Goal: Task Accomplishment & Management: Use online tool/utility

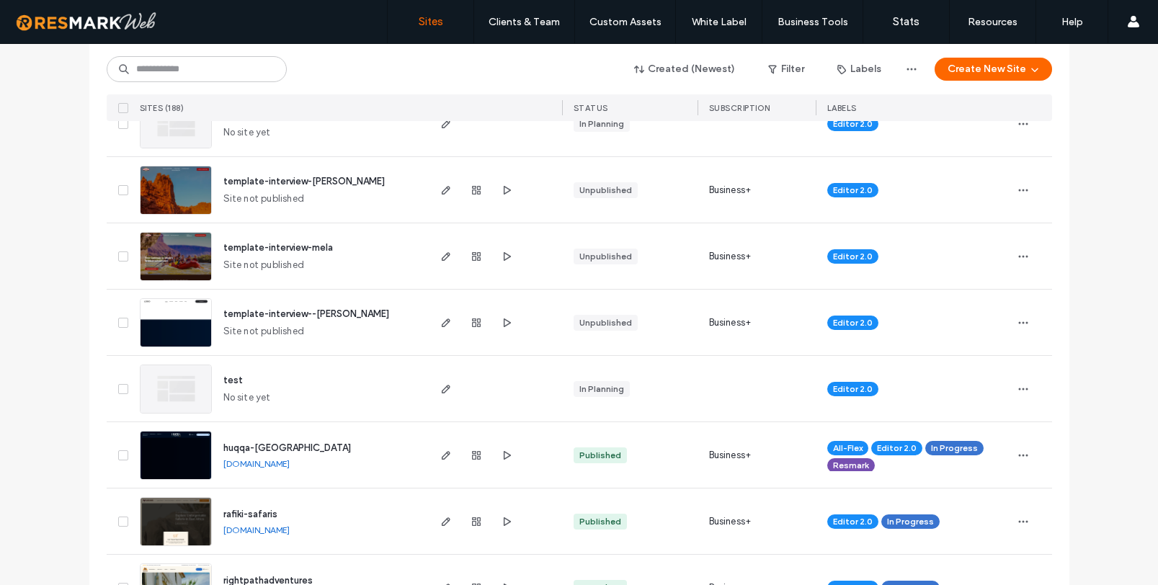
scroll to position [394, 0]
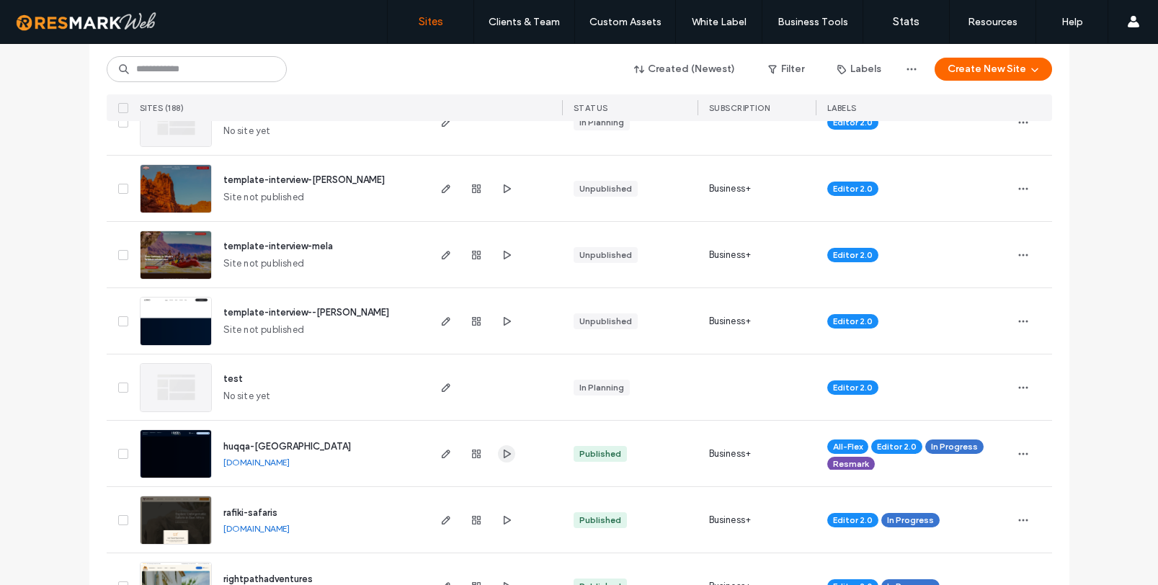
click at [507, 453] on span "button" at bounding box center [506, 453] width 17 height 17
click at [256, 441] on span "huqqa-[GEOGRAPHIC_DATA]" at bounding box center [287, 446] width 128 height 11
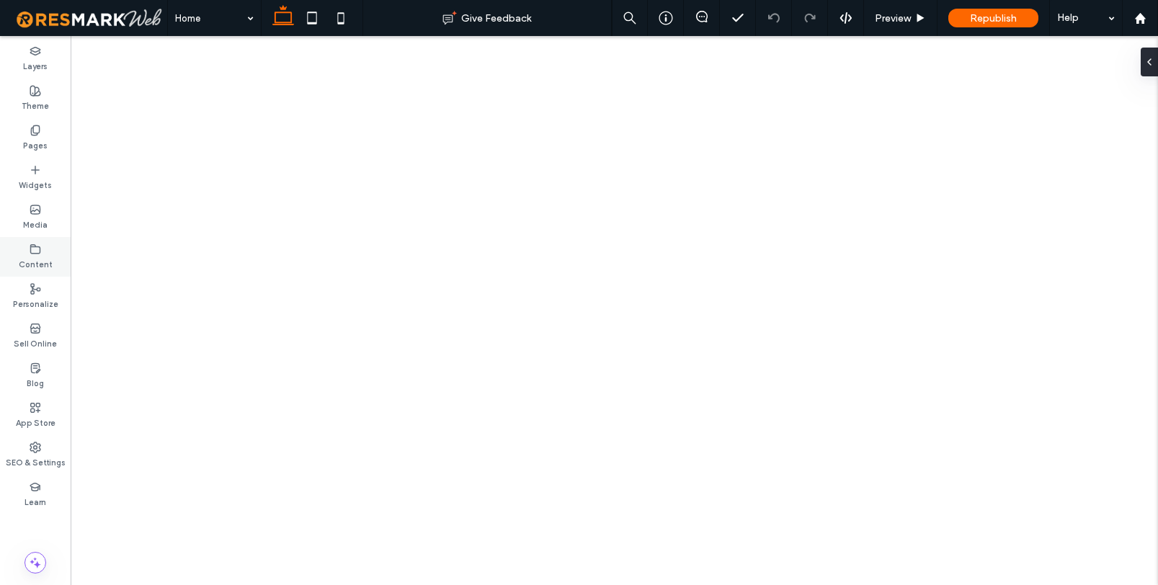
click at [32, 246] on use at bounding box center [35, 248] width 9 height 9
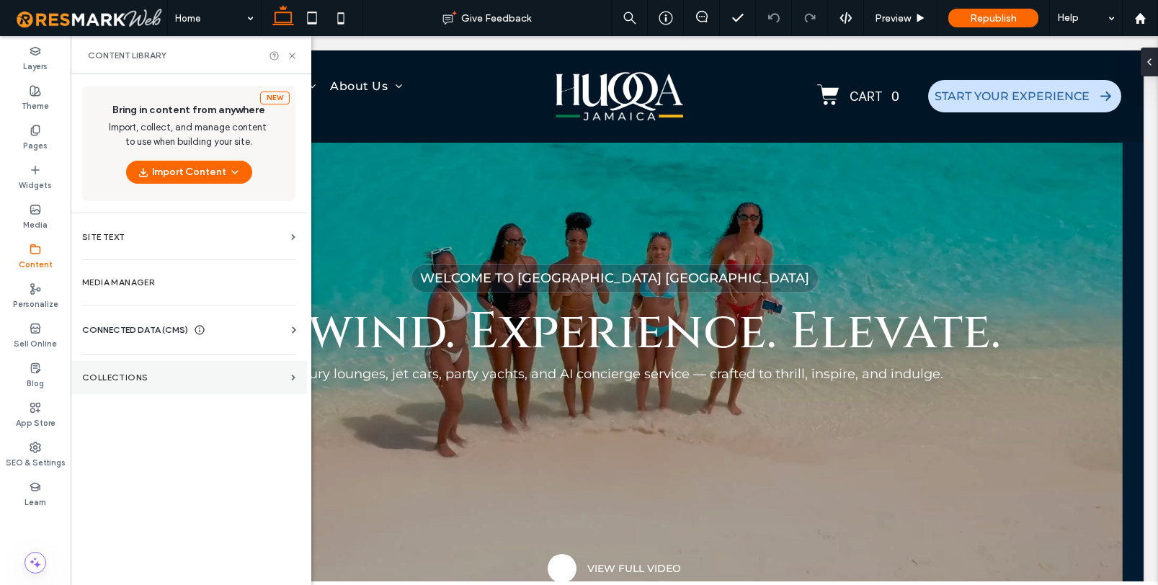
click at [286, 379] on section "Collections" at bounding box center [189, 377] width 236 height 33
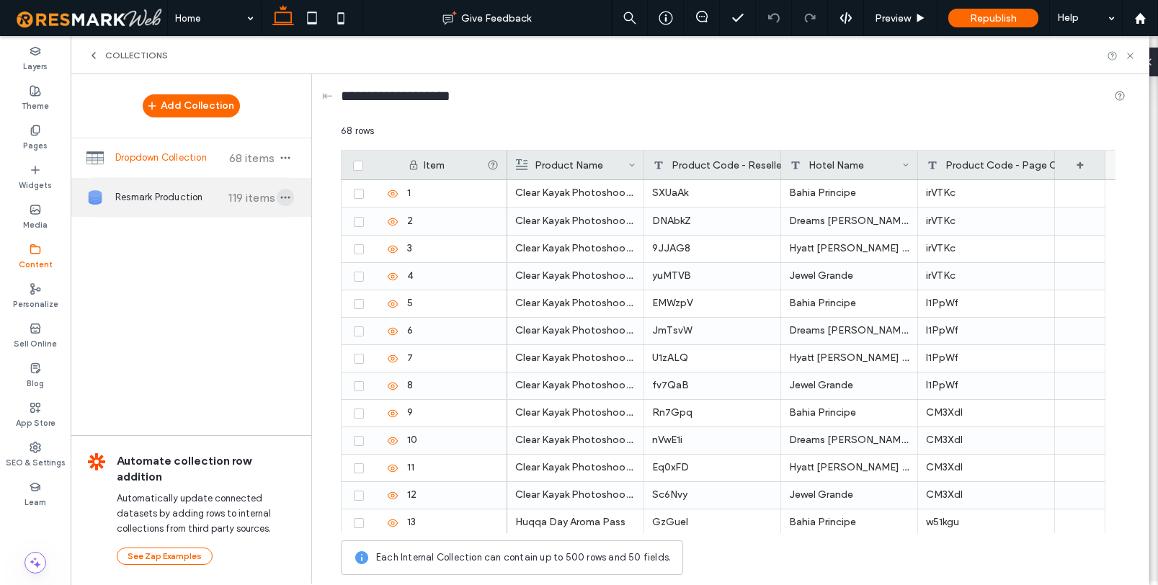
click at [289, 197] on use "button" at bounding box center [285, 198] width 9 height 2
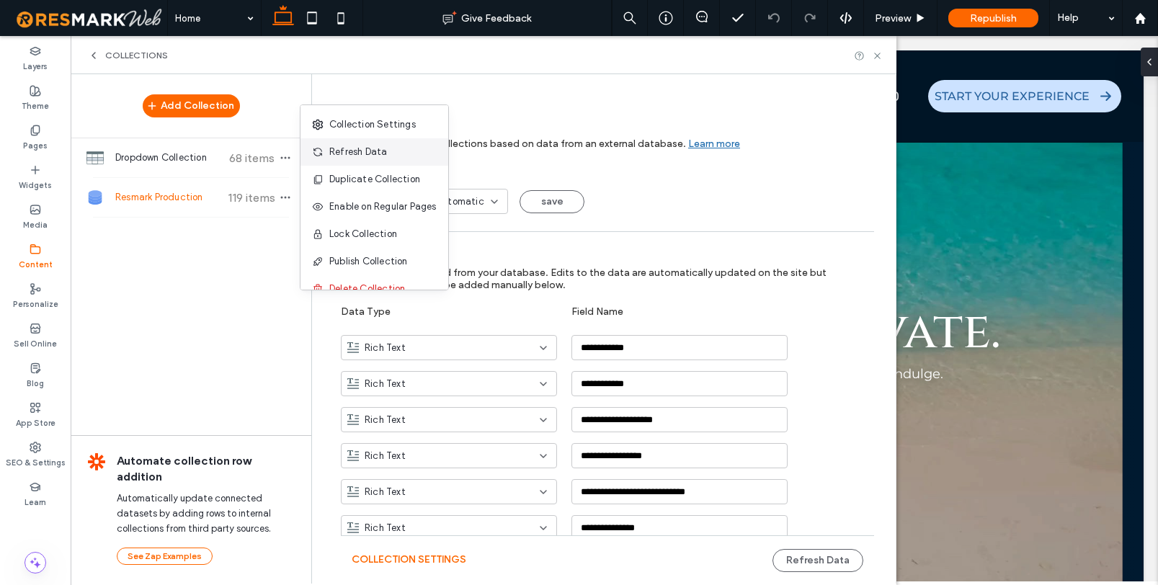
click at [360, 149] on span "Refresh Data" at bounding box center [358, 152] width 58 height 14
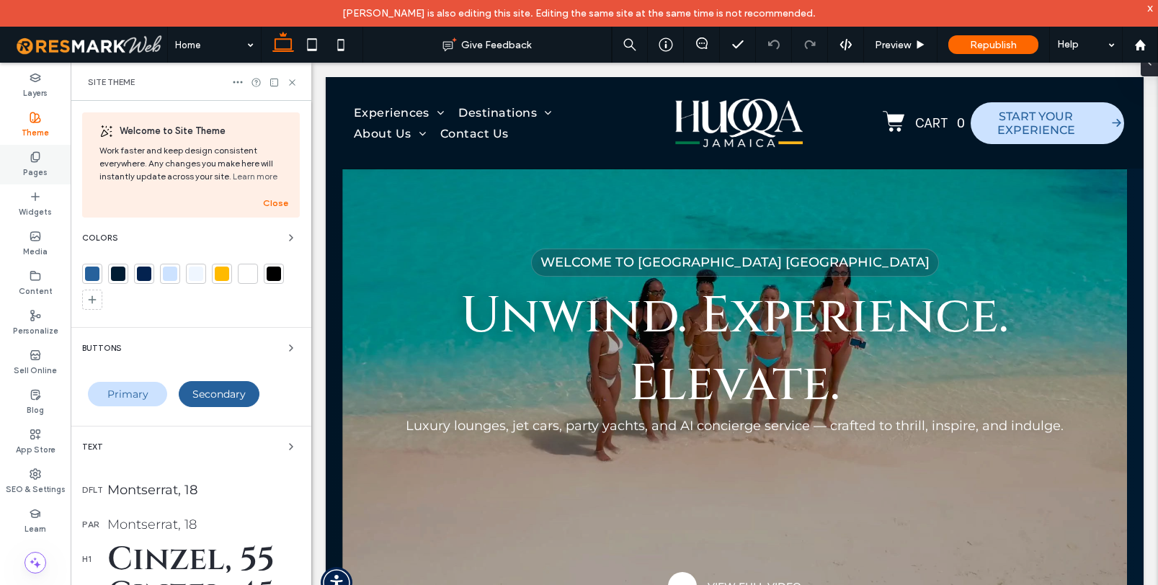
click at [39, 162] on icon at bounding box center [36, 157] width 12 height 12
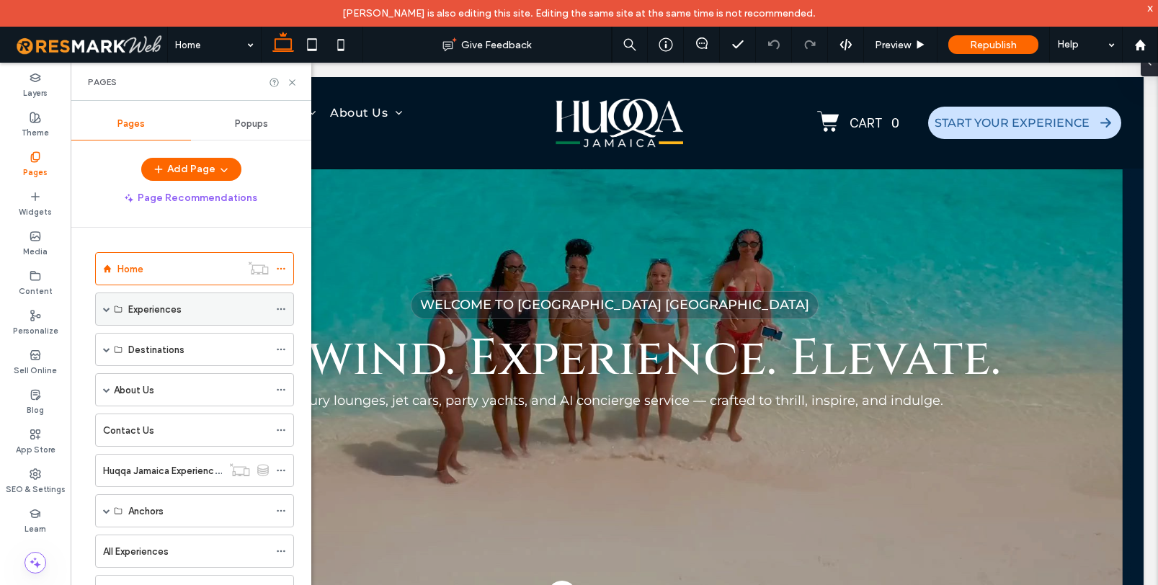
click at [102, 305] on div "Experiences" at bounding box center [194, 309] width 199 height 33
click at [107, 309] on span at bounding box center [106, 309] width 7 height 7
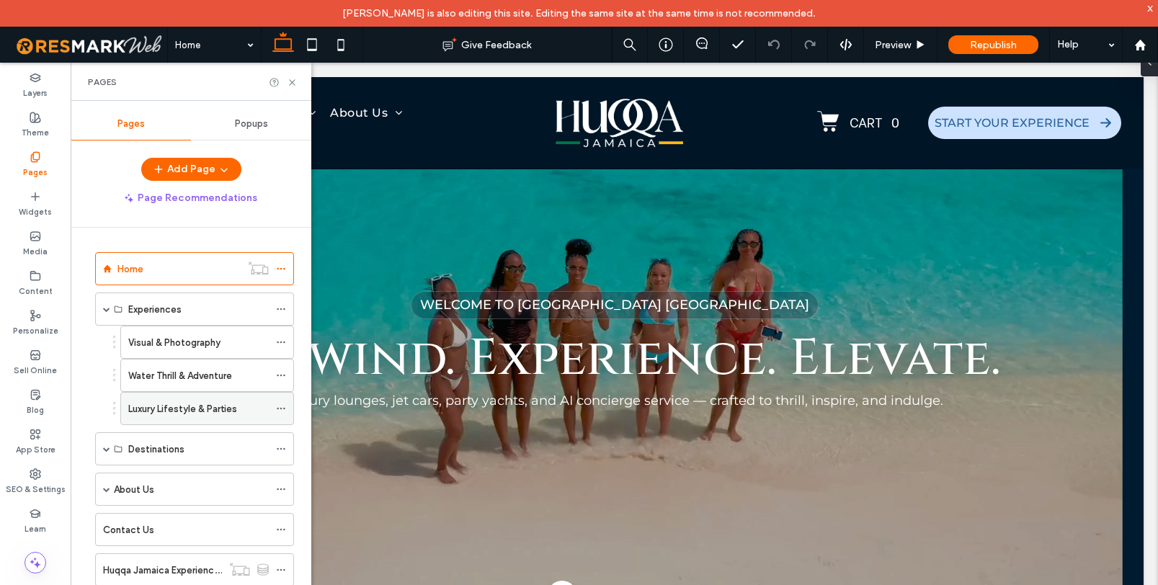
click at [155, 416] on label "Luxury Lifestyle & Parties" at bounding box center [182, 408] width 109 height 25
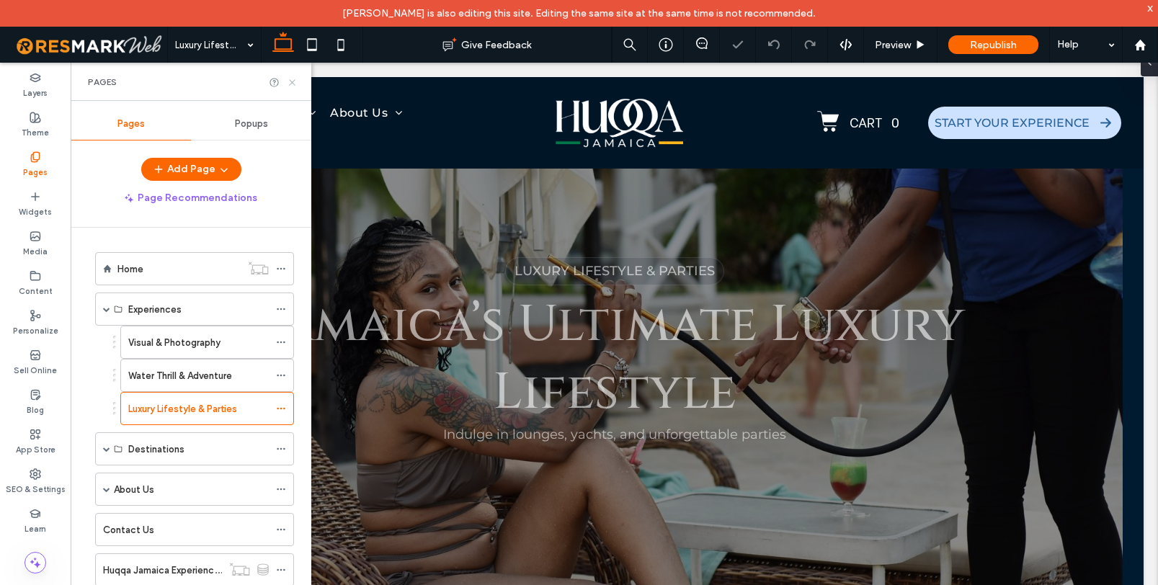
click at [293, 81] on icon at bounding box center [292, 82] width 11 height 11
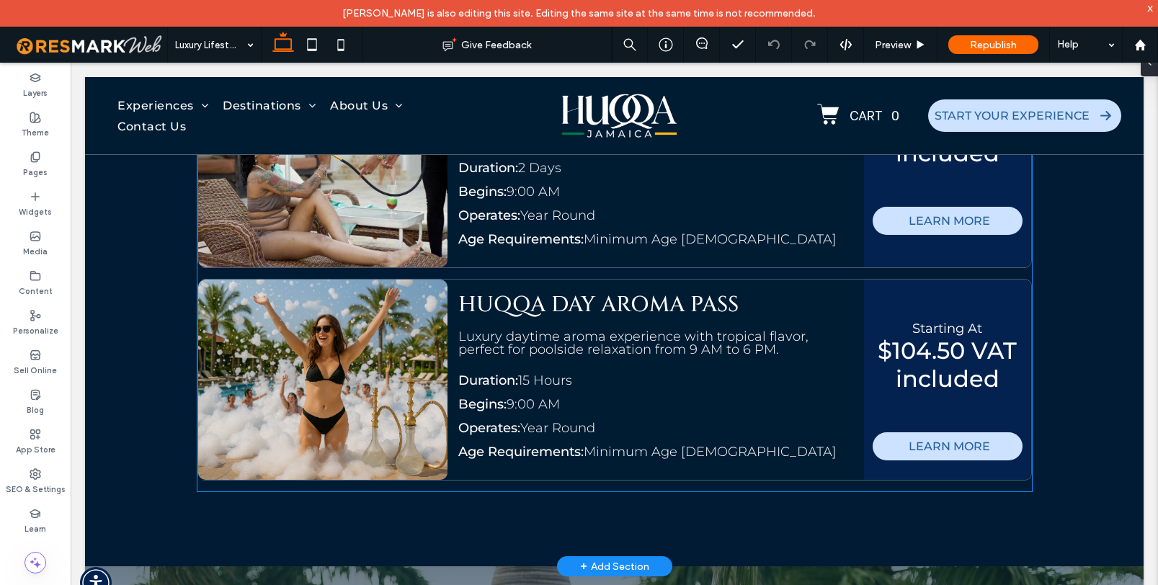
scroll to position [2745, 0]
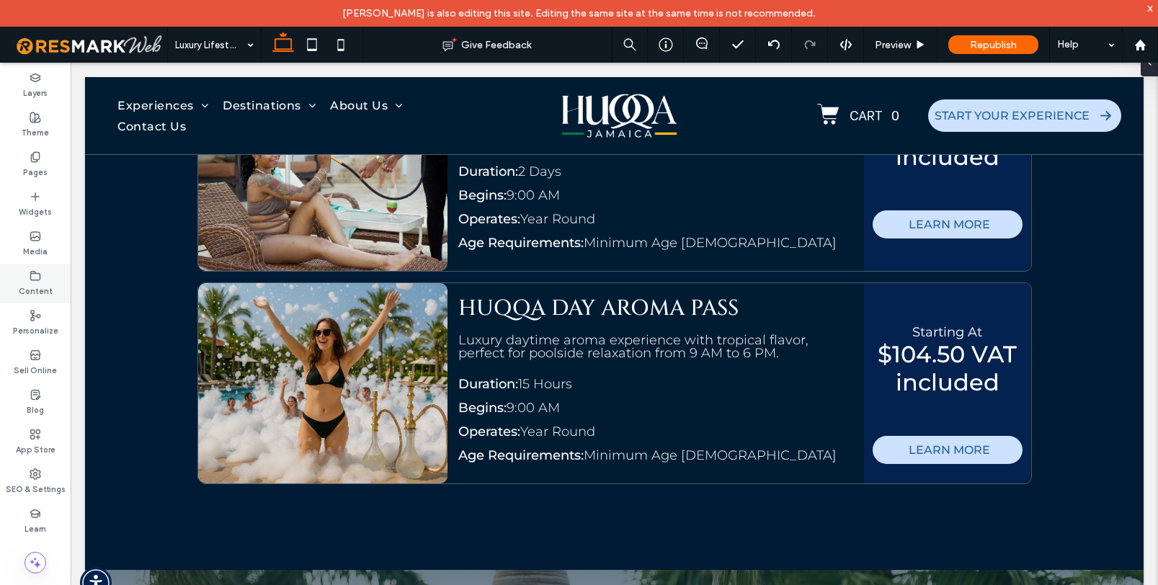
click at [45, 288] on label "Content" at bounding box center [36, 290] width 34 height 16
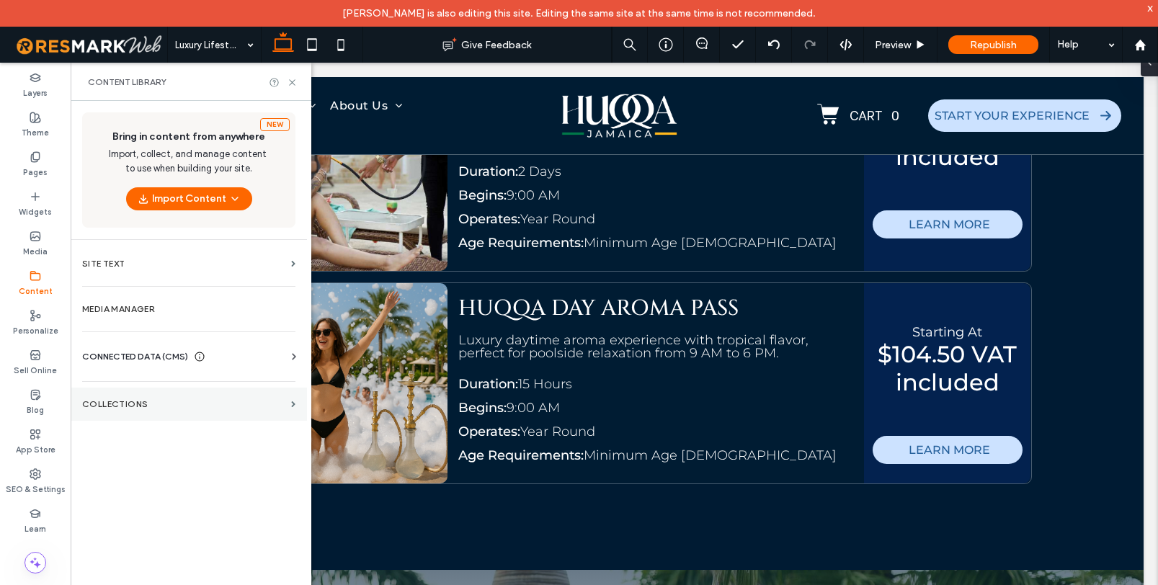
click at [289, 400] on section "Collections" at bounding box center [189, 404] width 236 height 33
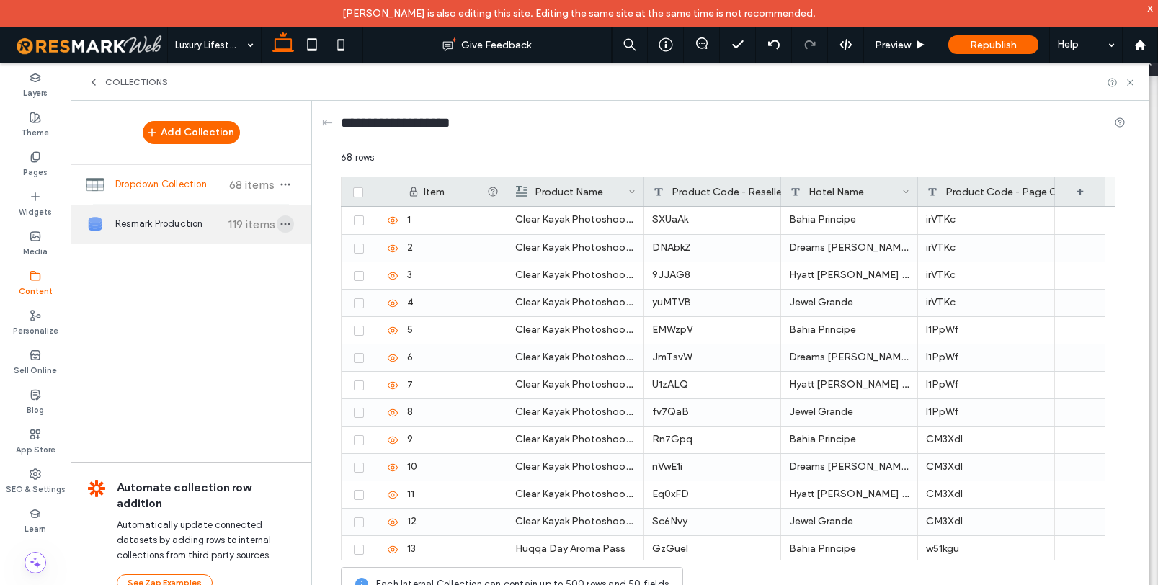
click at [285, 225] on use "button" at bounding box center [285, 224] width 9 height 2
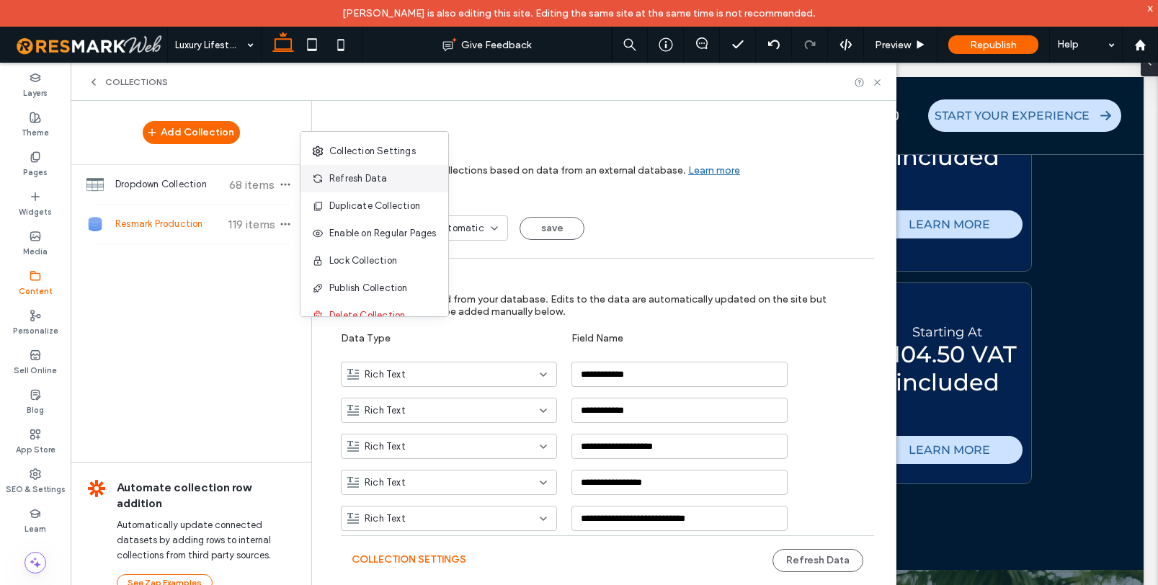
click at [354, 183] on span "Refresh Data" at bounding box center [358, 179] width 58 height 14
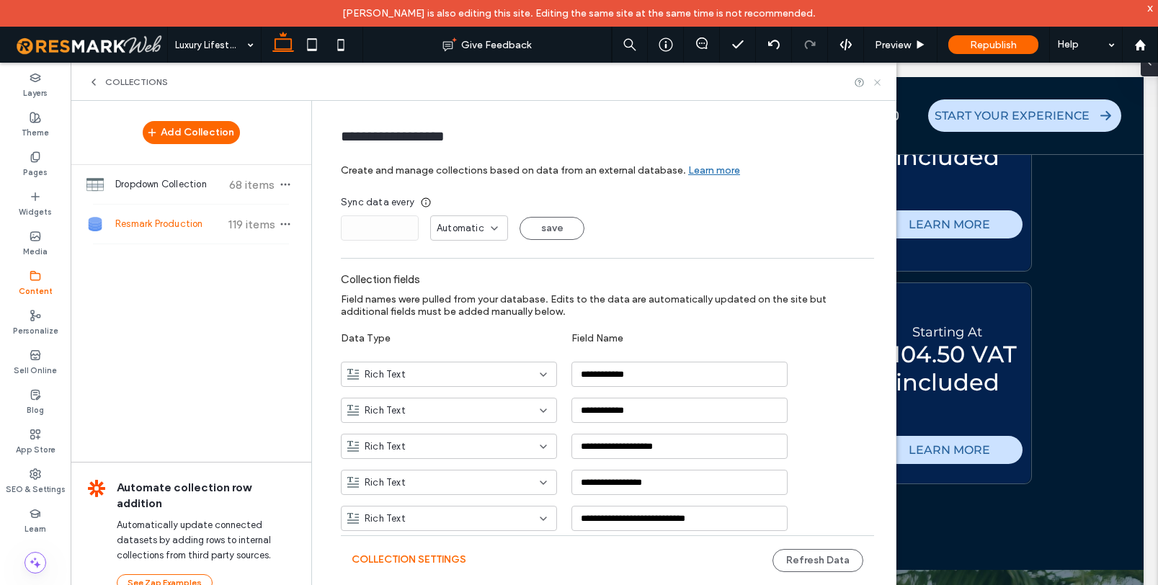
click at [874, 81] on icon at bounding box center [877, 82] width 11 height 11
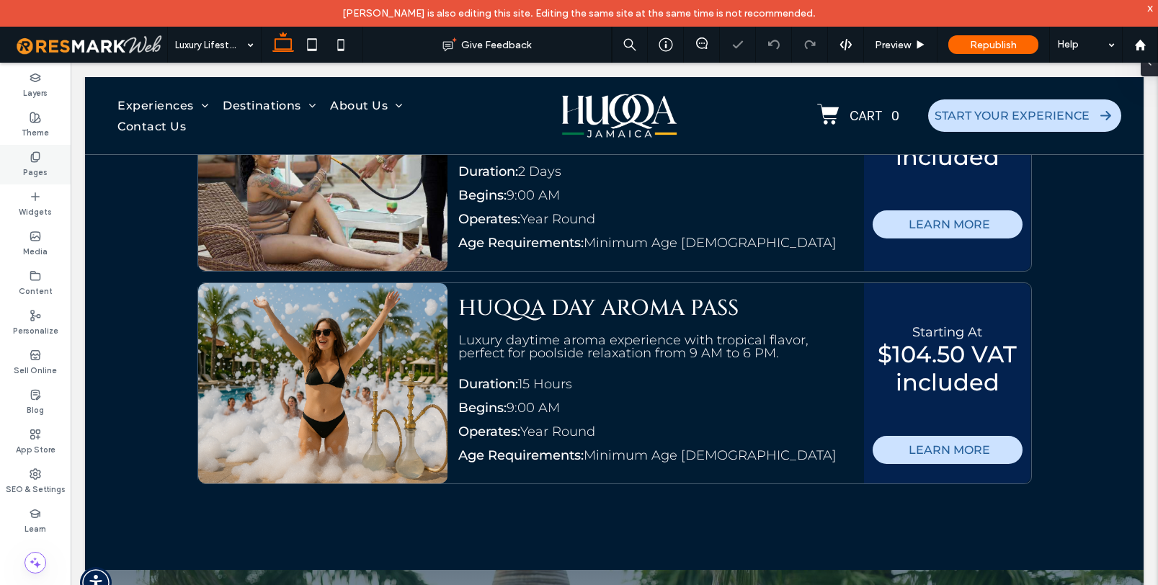
click at [36, 163] on label "Pages" at bounding box center [35, 171] width 25 height 16
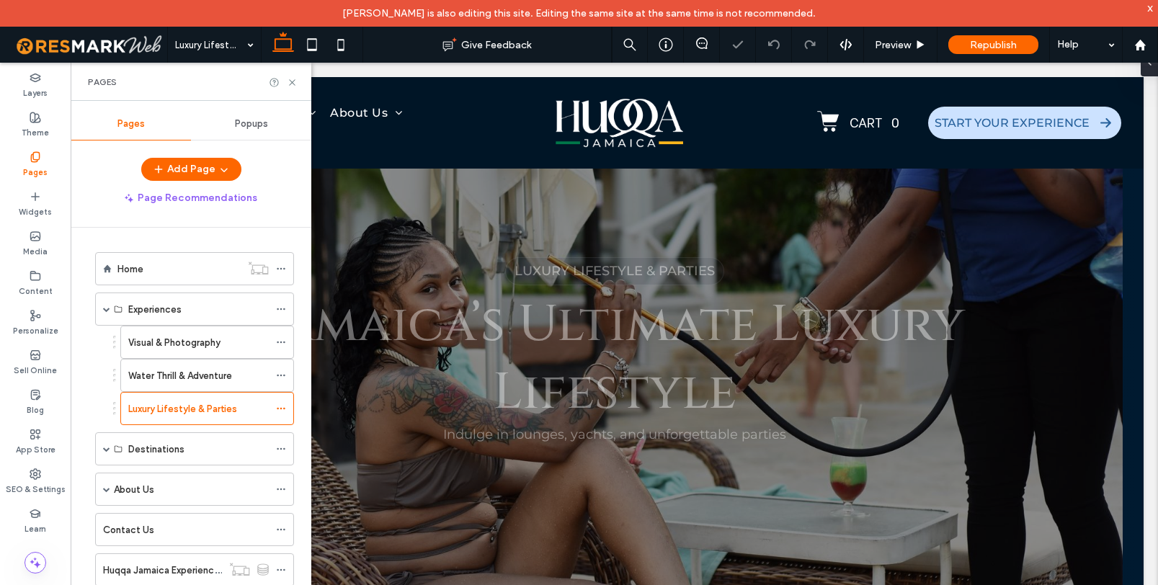
scroll to position [0, 0]
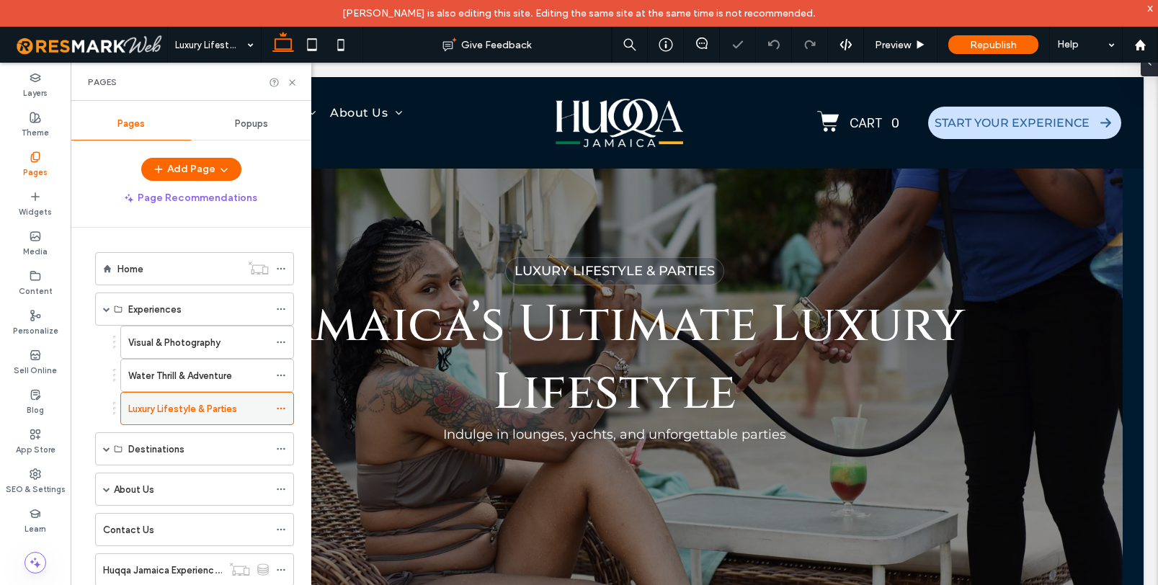
click at [171, 409] on label "Luxury Lifestyle & Parties" at bounding box center [182, 408] width 109 height 25
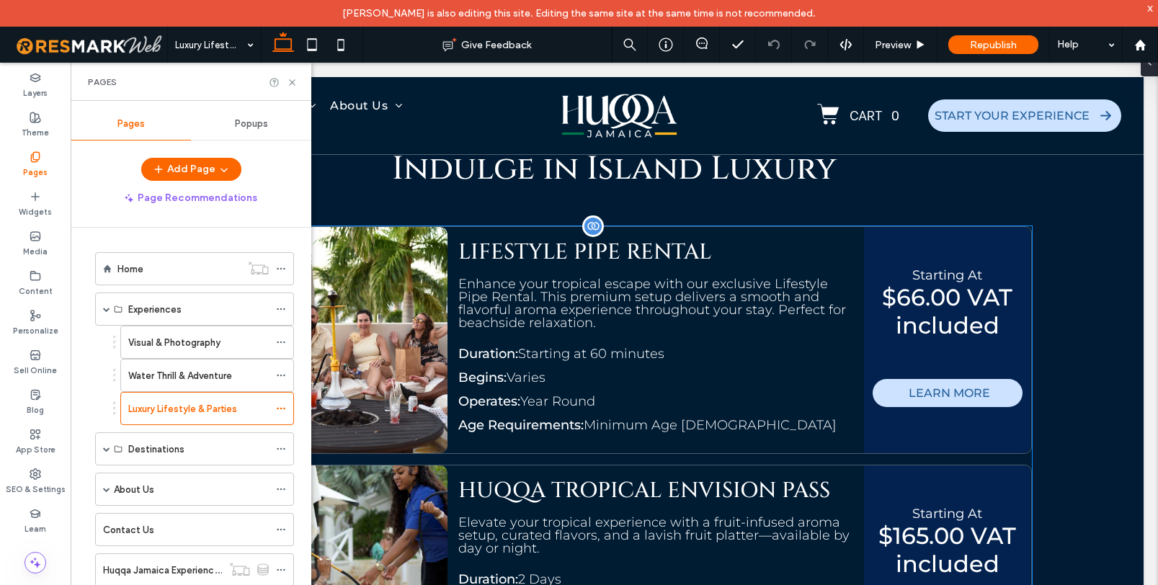
click at [711, 328] on div "Enhance your tropical escape with our exclusive Lifestyle Pipe Rental. This pre…" at bounding box center [655, 309] width 395 height 63
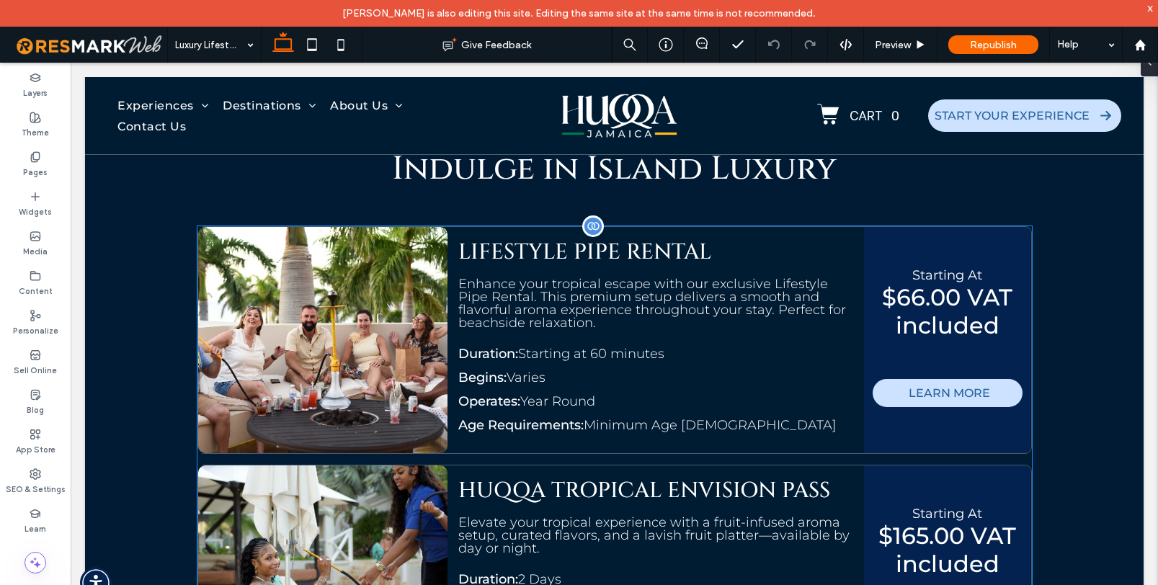
scroll to position [2726, 0]
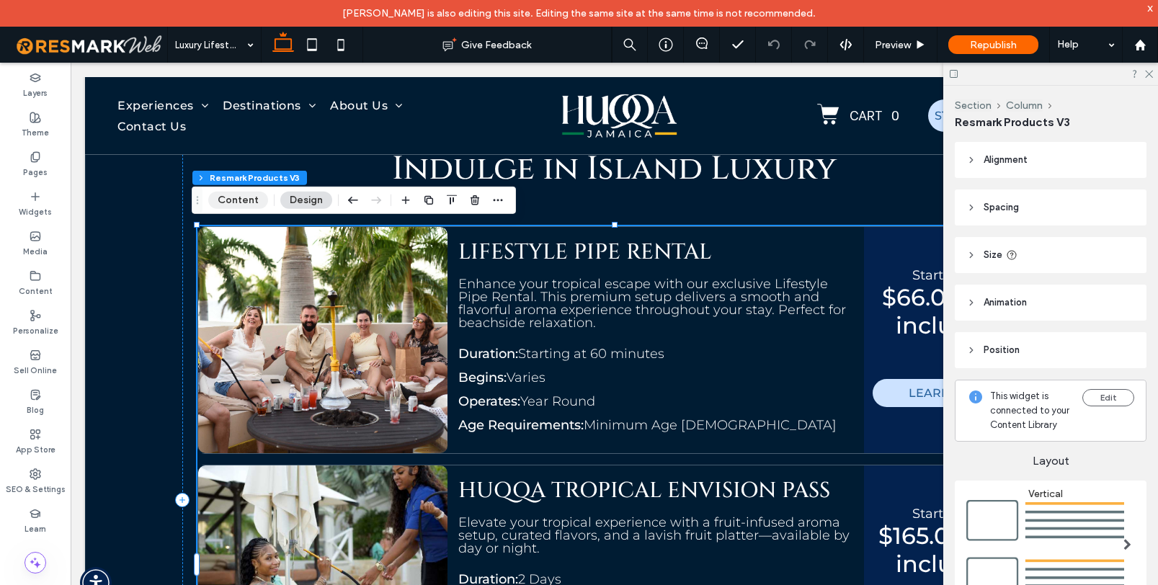
click at [245, 198] on button "Content" at bounding box center [238, 200] width 60 height 17
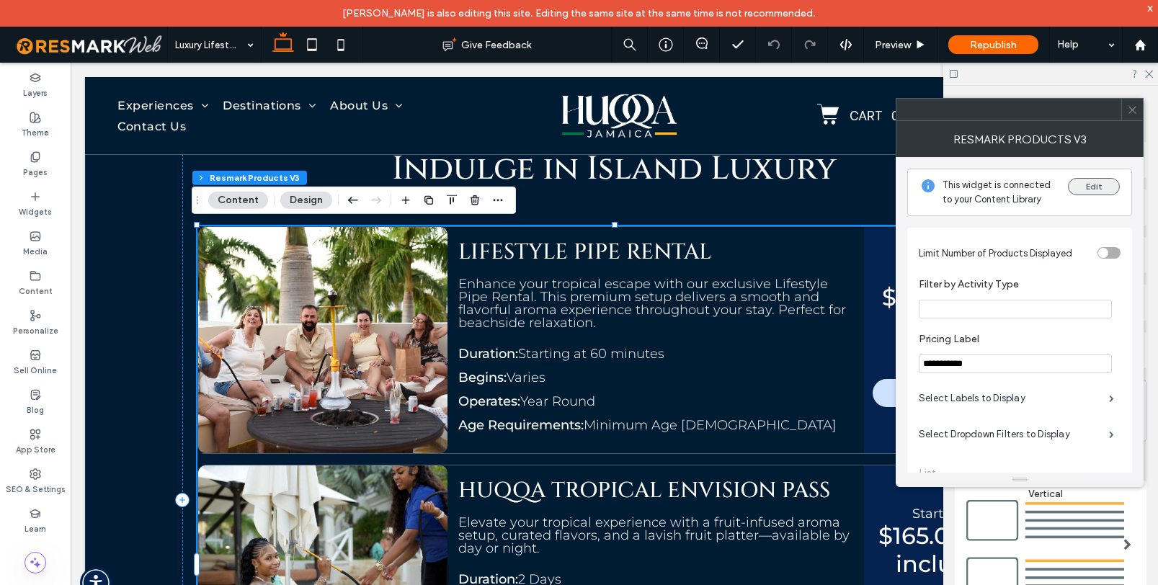
click at [1107, 187] on button "Edit" at bounding box center [1094, 186] width 52 height 17
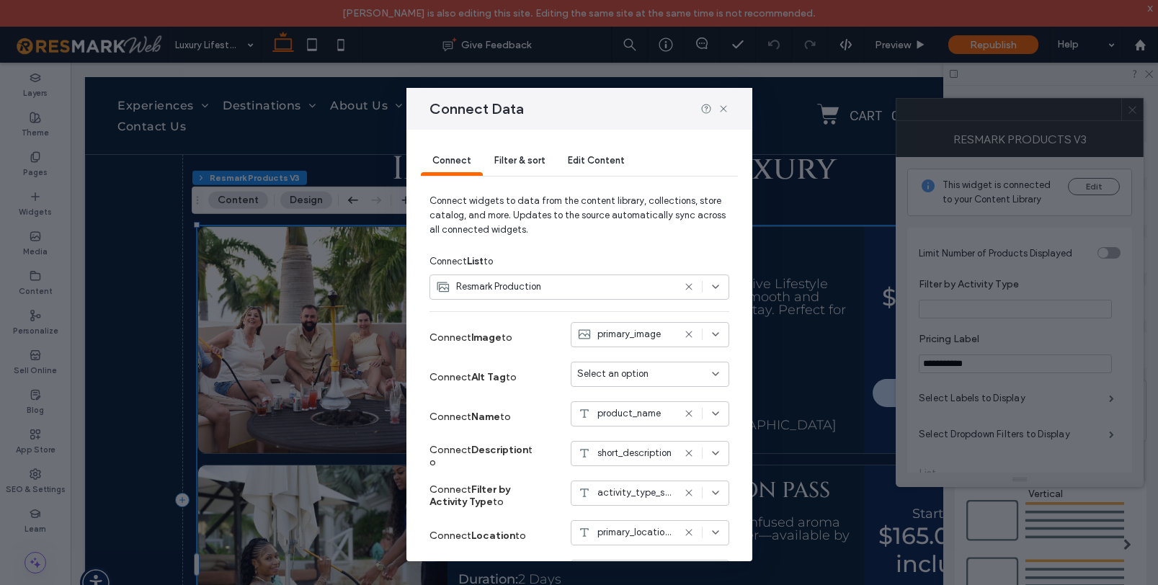
click at [511, 161] on span "Filter & sort" at bounding box center [520, 160] width 50 height 11
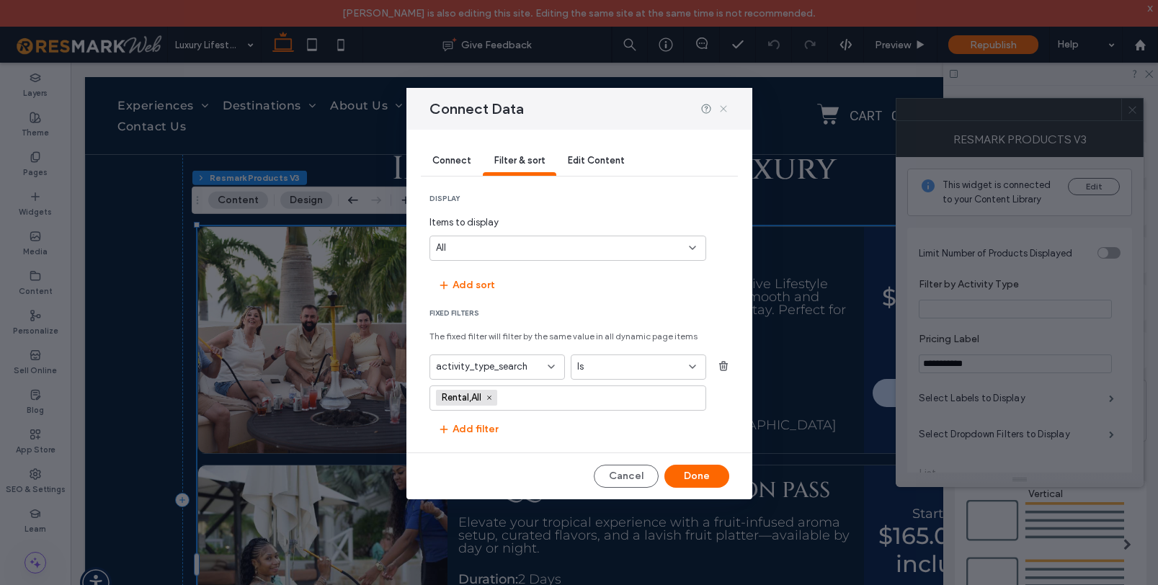
click at [723, 107] on icon at bounding box center [724, 109] width 12 height 12
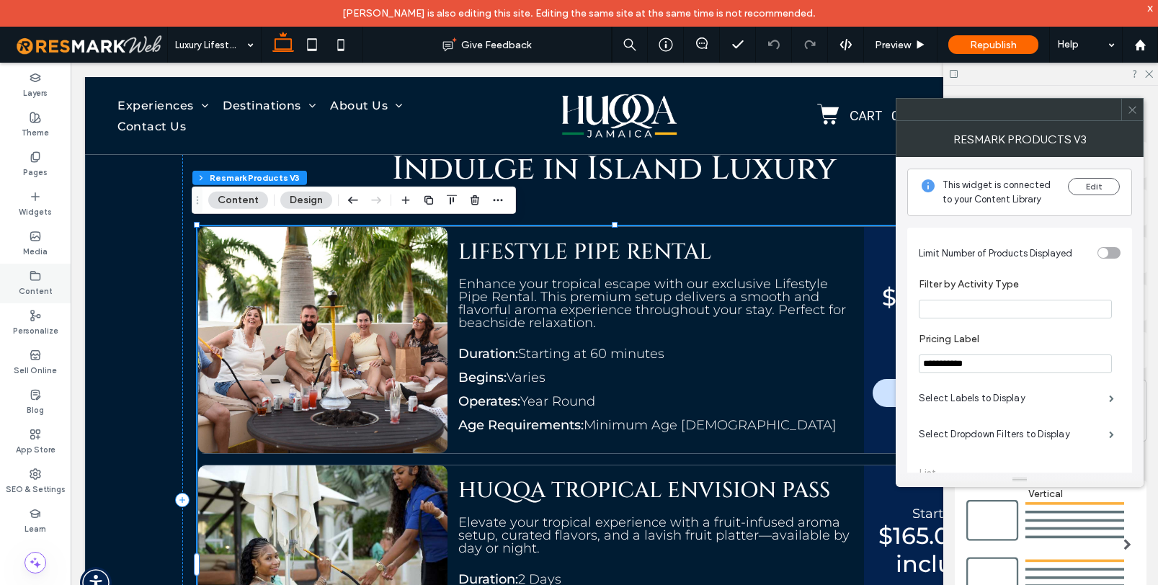
click at [36, 288] on label "Content" at bounding box center [36, 290] width 34 height 16
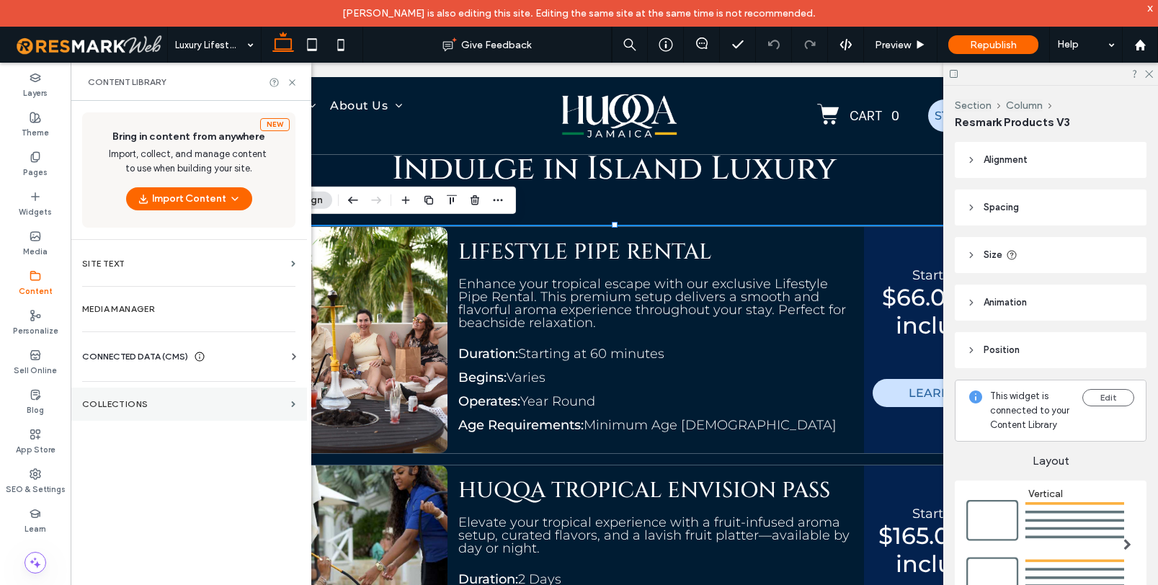
click at [288, 404] on section "Collections" at bounding box center [189, 404] width 236 height 33
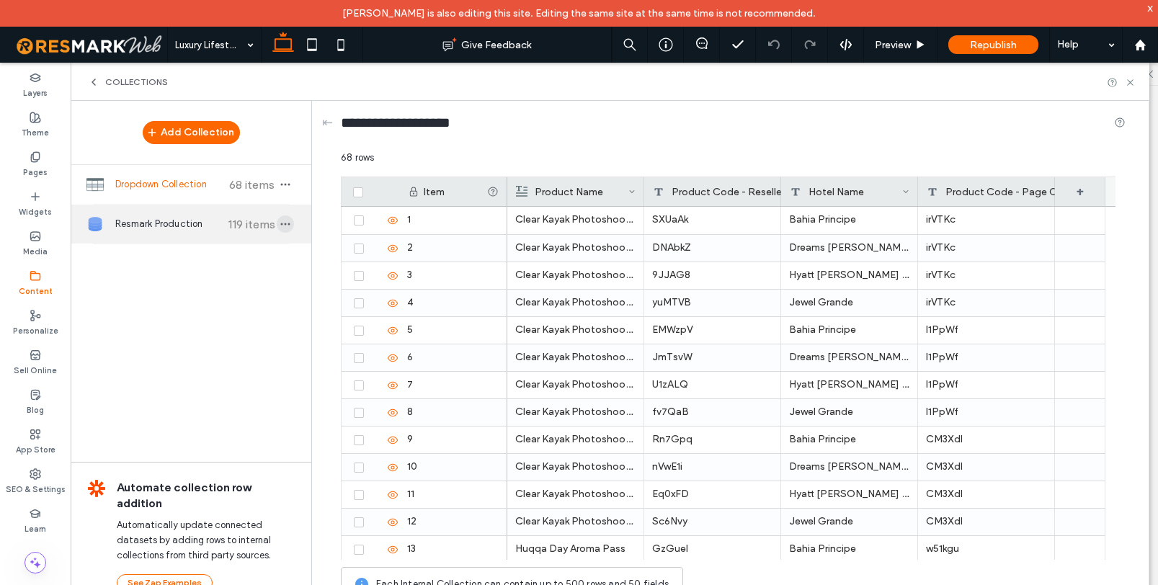
click at [293, 223] on span "button" at bounding box center [285, 224] width 17 height 17
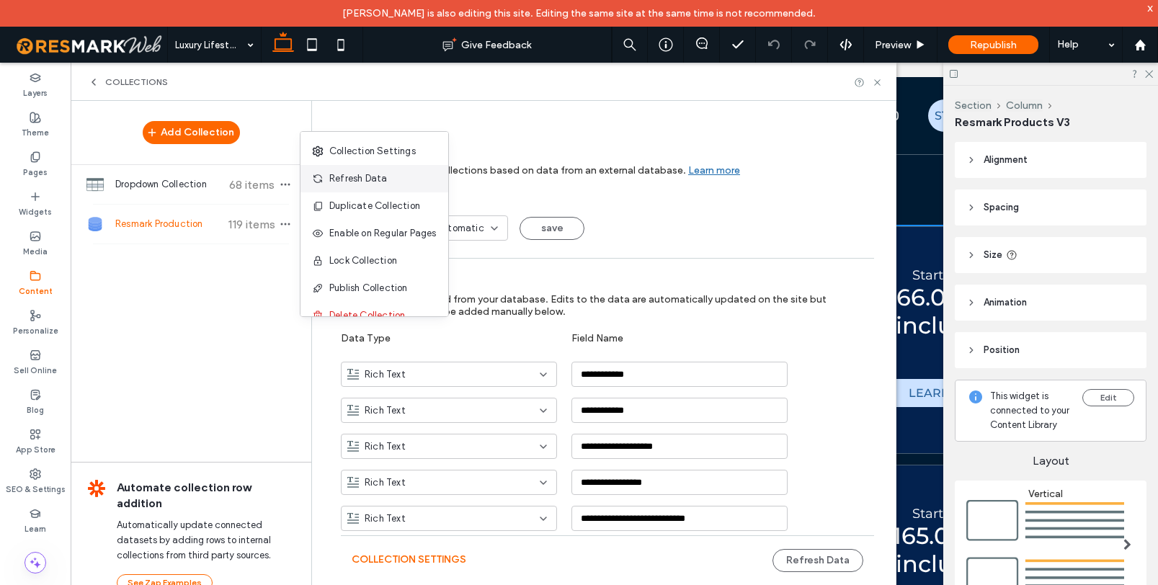
click at [368, 183] on span "Refresh Data" at bounding box center [358, 179] width 58 height 14
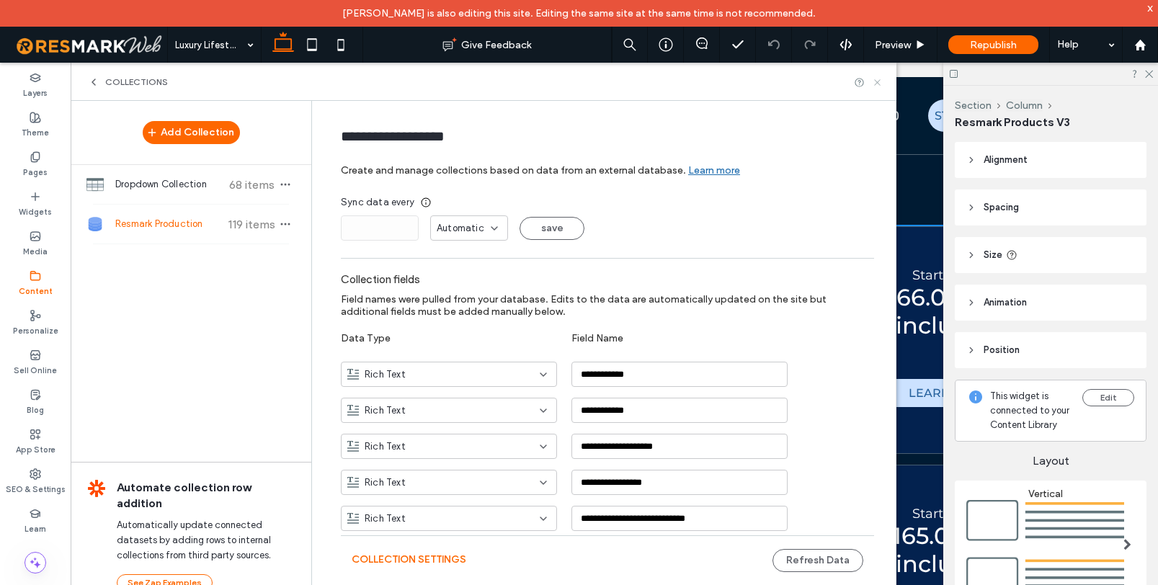
click at [880, 80] on icon at bounding box center [877, 82] width 11 height 11
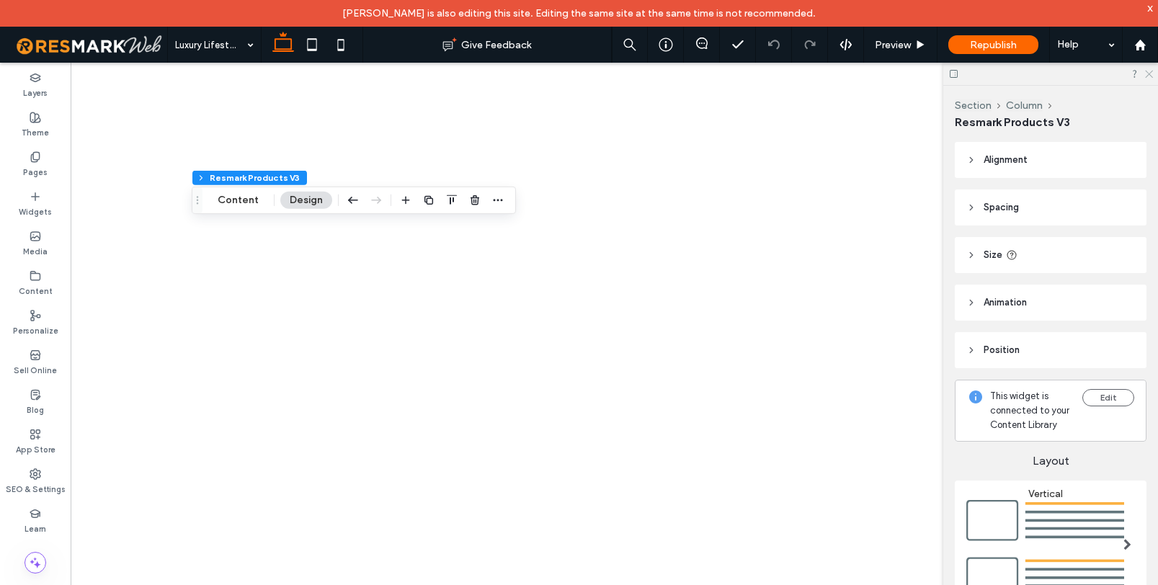
click at [1152, 71] on use at bounding box center [1149, 75] width 8 height 8
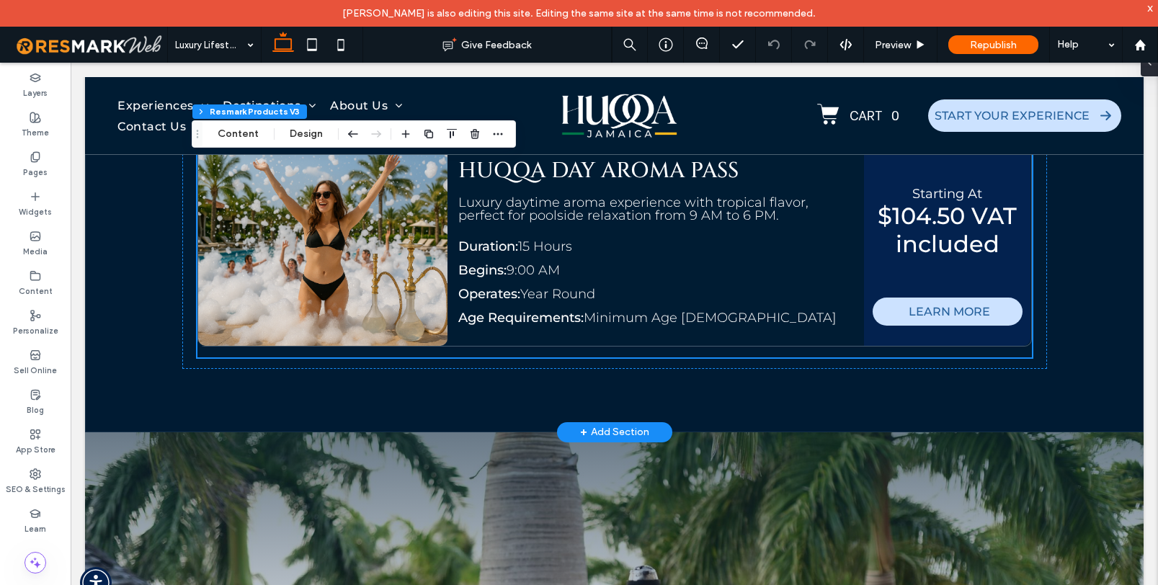
scroll to position [3279, 0]
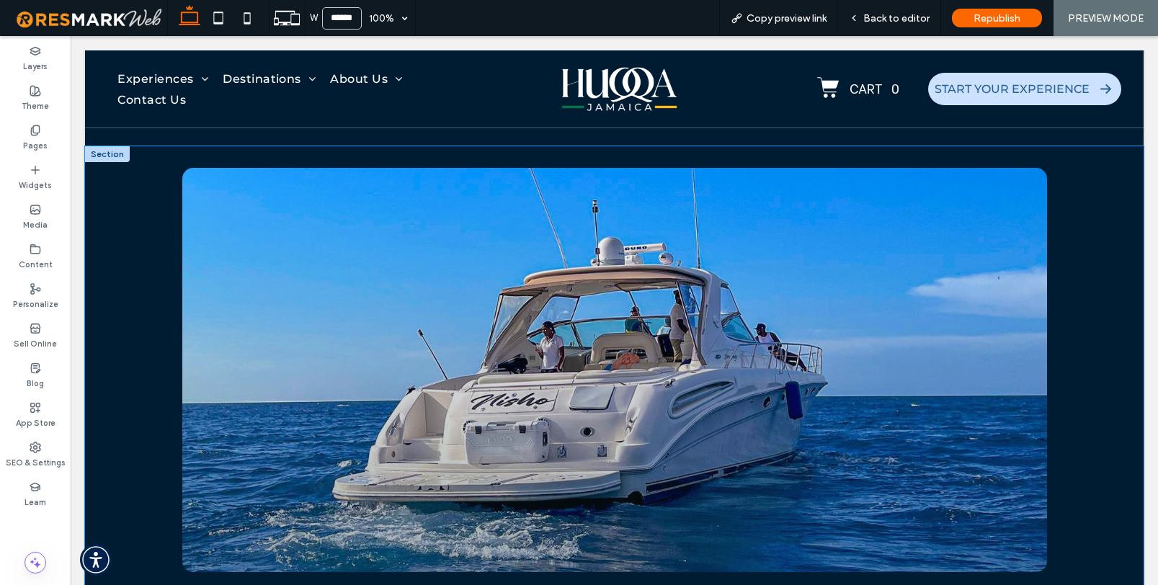
scroll to position [2171, 0]
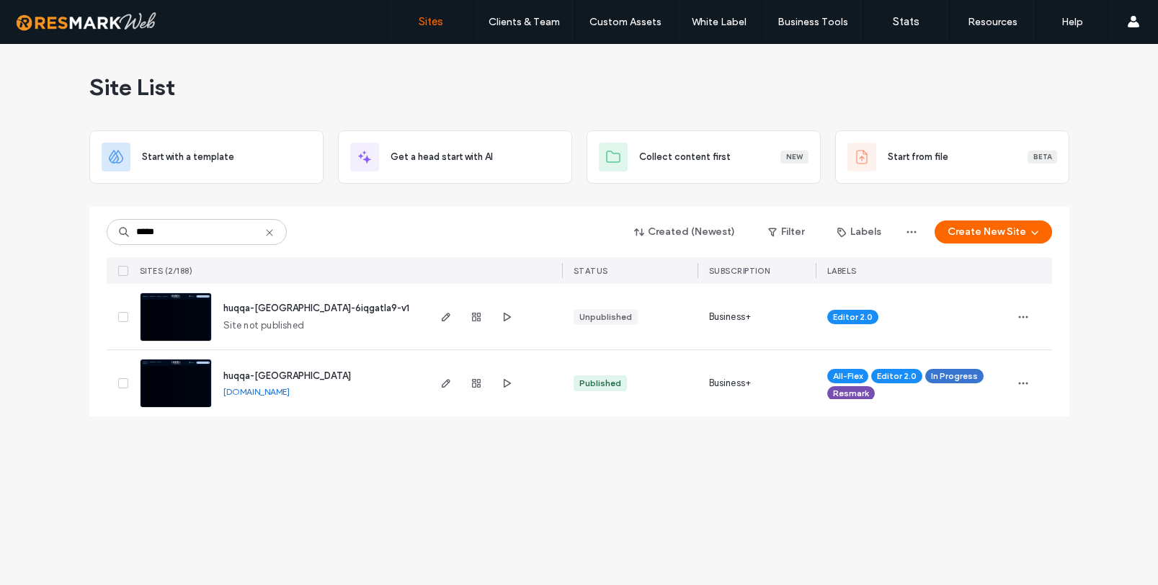
type input "*****"
click at [279, 378] on span "huqqa-[GEOGRAPHIC_DATA]" at bounding box center [287, 376] width 128 height 11
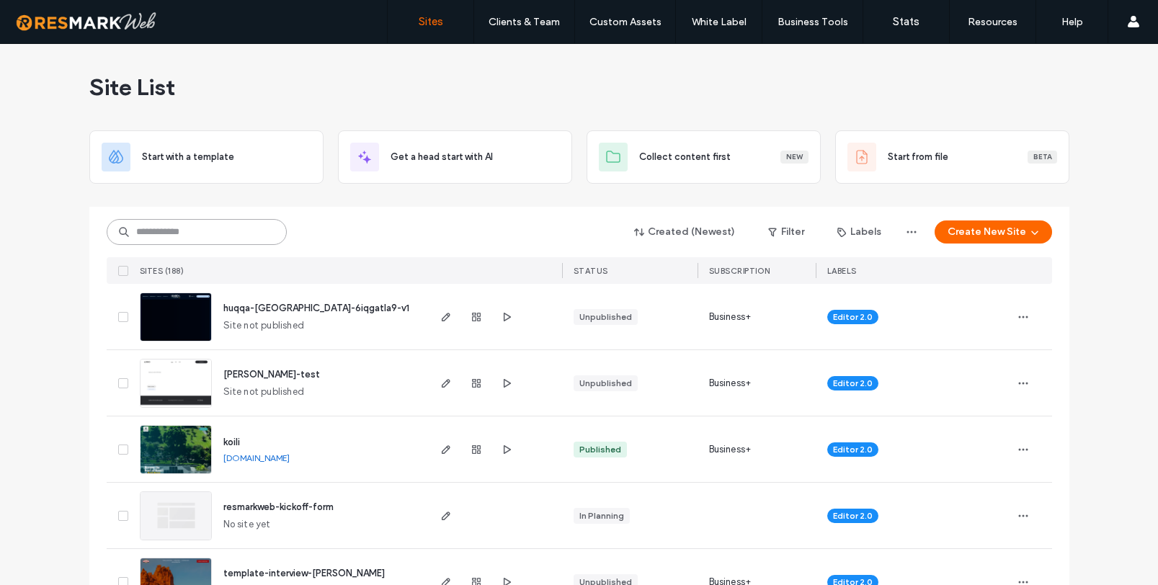
click at [182, 231] on input at bounding box center [197, 232] width 180 height 26
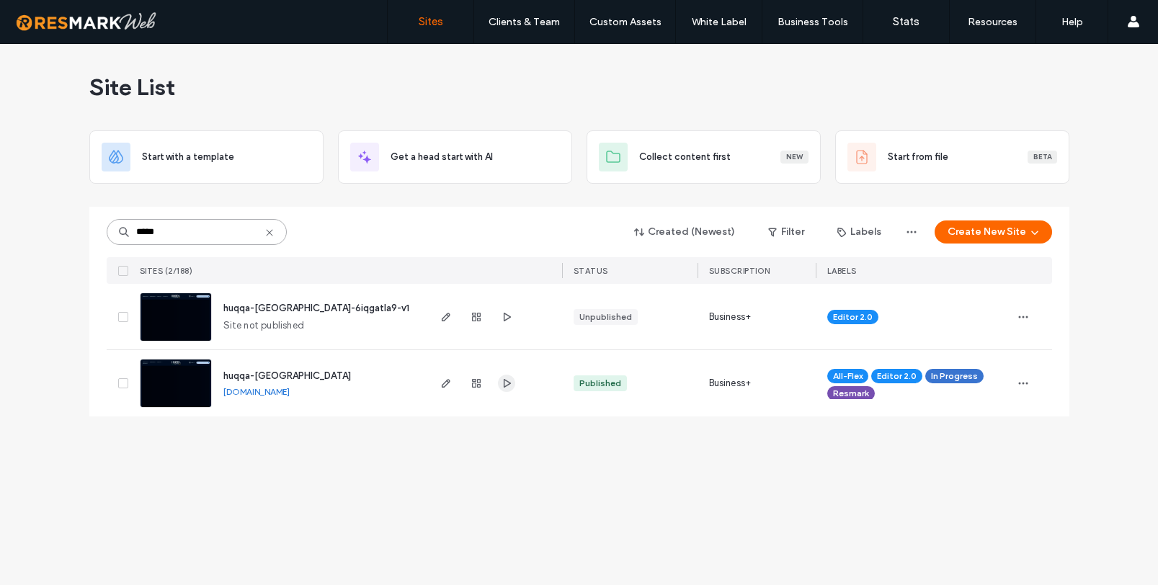
type input "*****"
click at [505, 384] on icon "button" at bounding box center [507, 384] width 12 height 12
